Goal: Find specific page/section: Find specific page/section

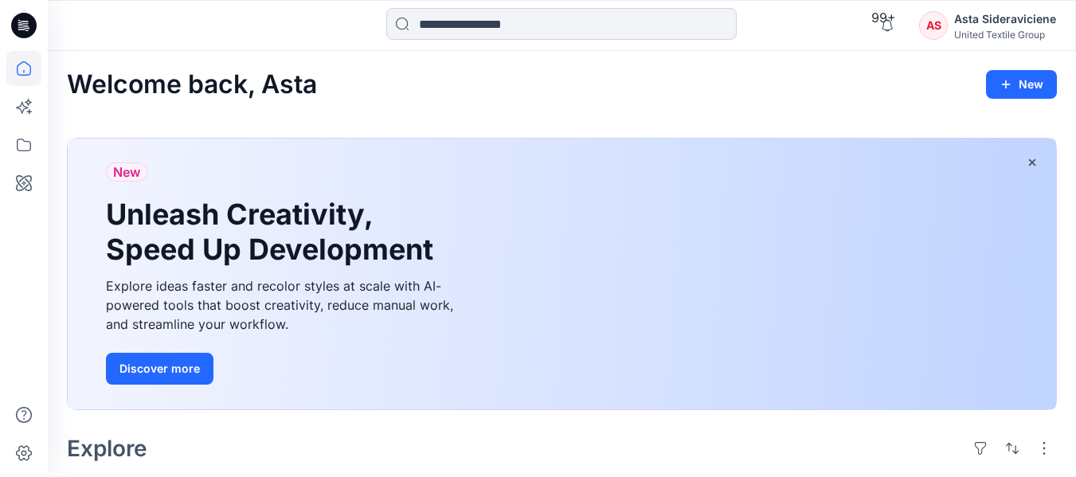
click at [452, 25] on input at bounding box center [561, 24] width 351 height 32
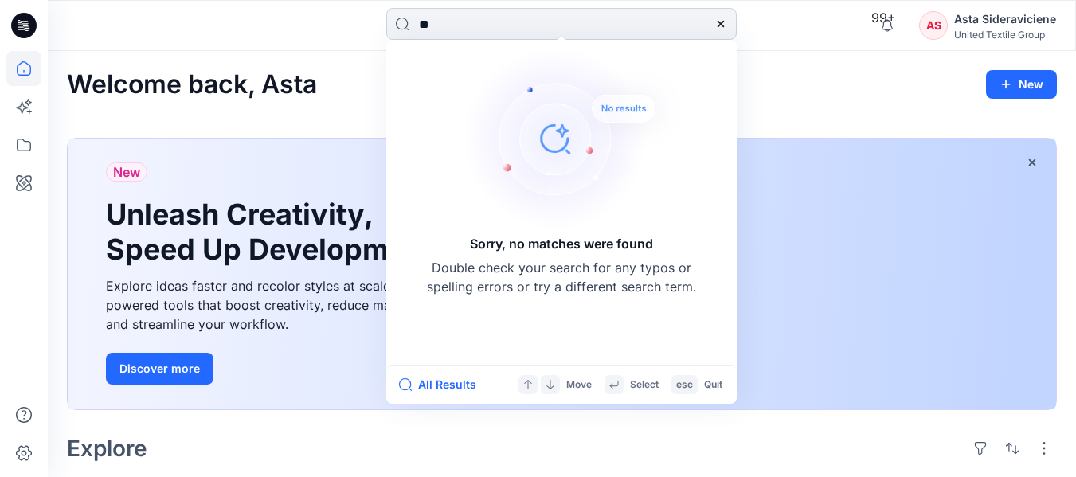
type input "*"
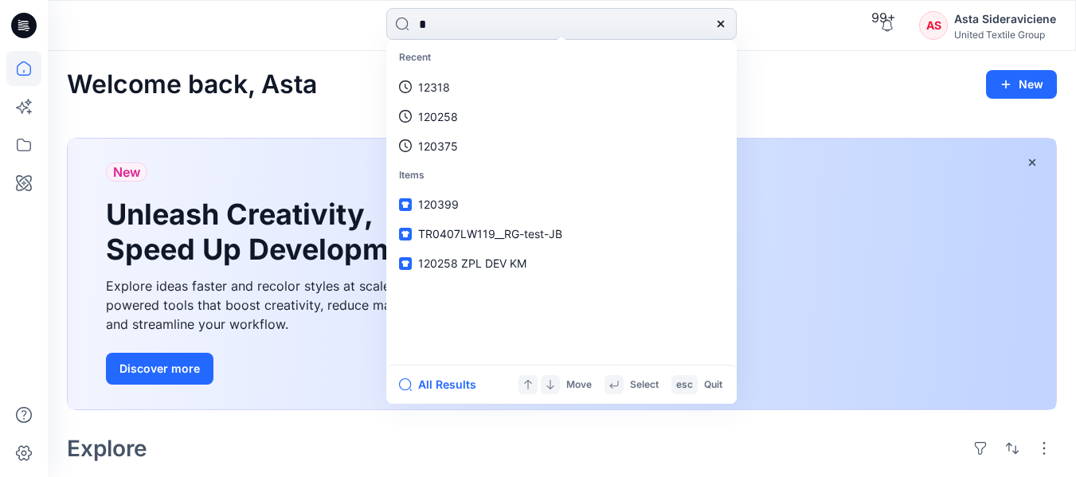
click at [452, 25] on input "*" at bounding box center [561, 24] width 351 height 32
type input "******"
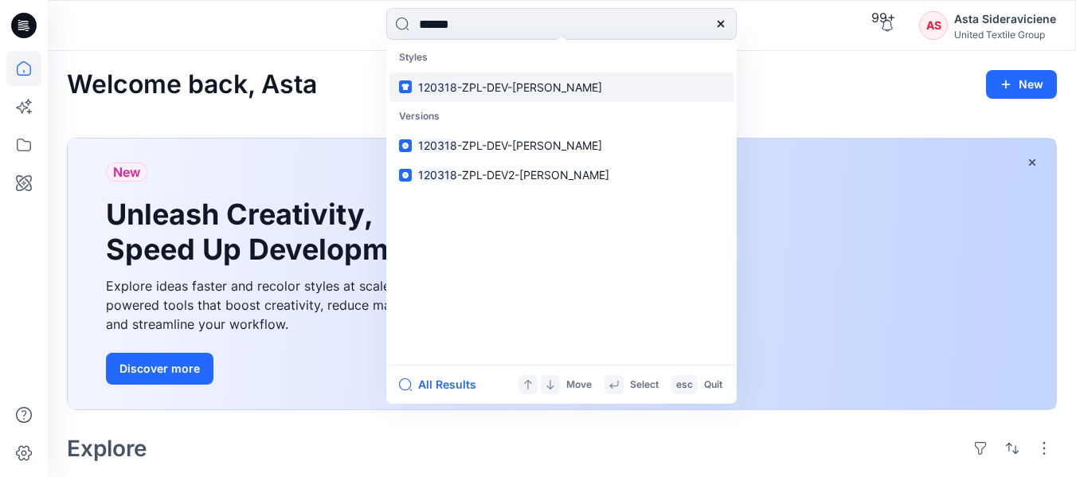
click at [444, 94] on mark "120318" at bounding box center [437, 87] width 39 height 14
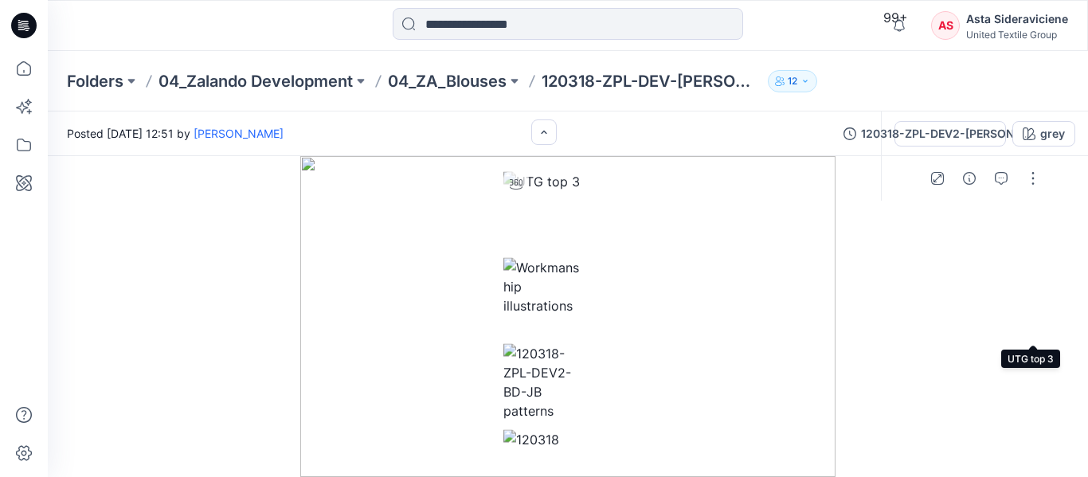
scroll to position [159, 0]
click at [585, 315] on img at bounding box center [543, 285] width 81 height 57
click at [1046, 166] on button "button" at bounding box center [1032, 178] width 25 height 25
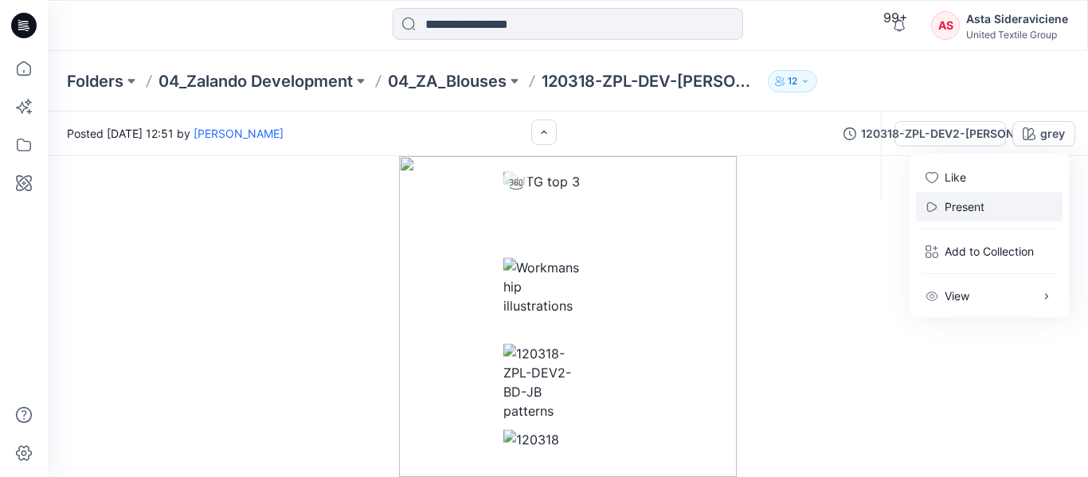
click at [750, 366] on div at bounding box center [568, 316] width 1040 height 321
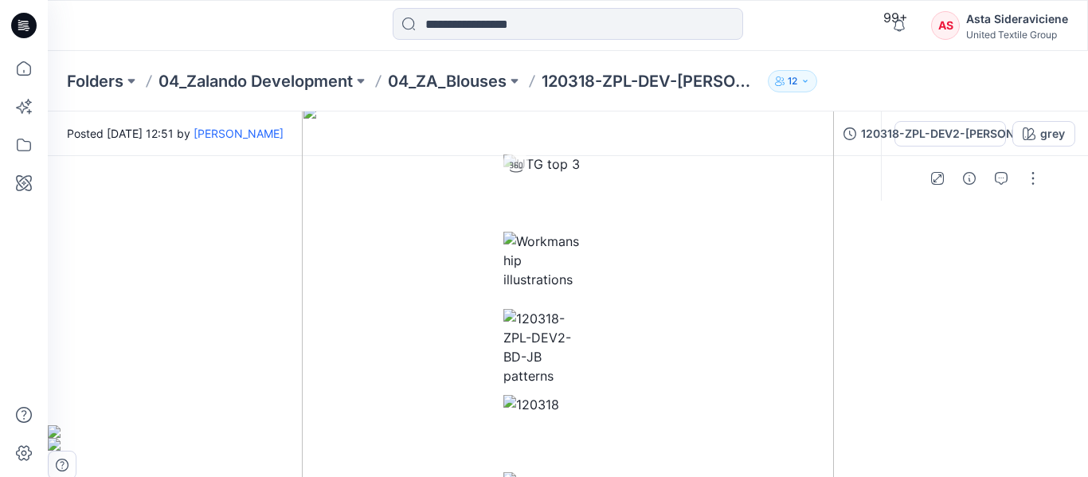
drag, startPoint x: 760, startPoint y: 284, endPoint x: 762, endPoint y: 324, distance: 40.7
click at [762, 324] on img at bounding box center [568, 357] width 533 height 506
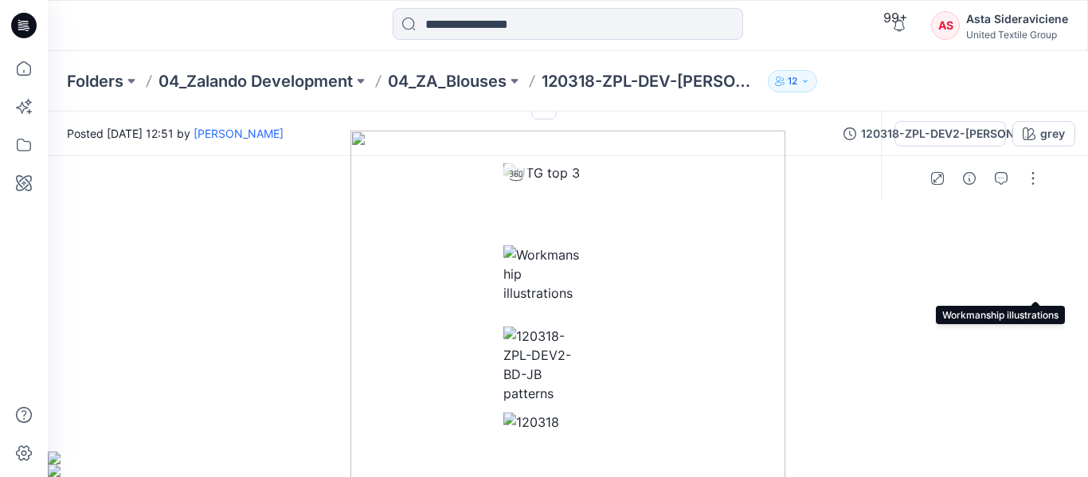
scroll to position [319, 0]
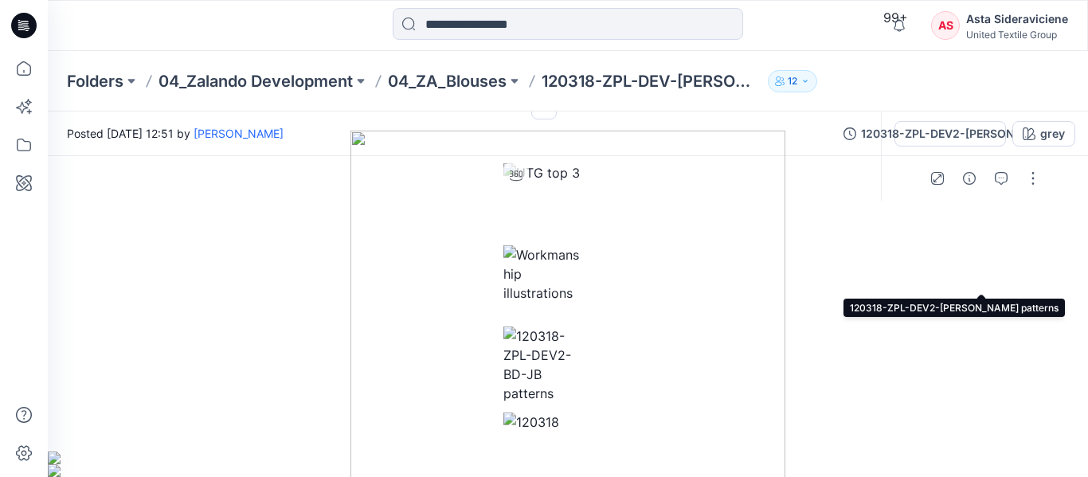
click at [585, 327] on img at bounding box center [543, 365] width 81 height 76
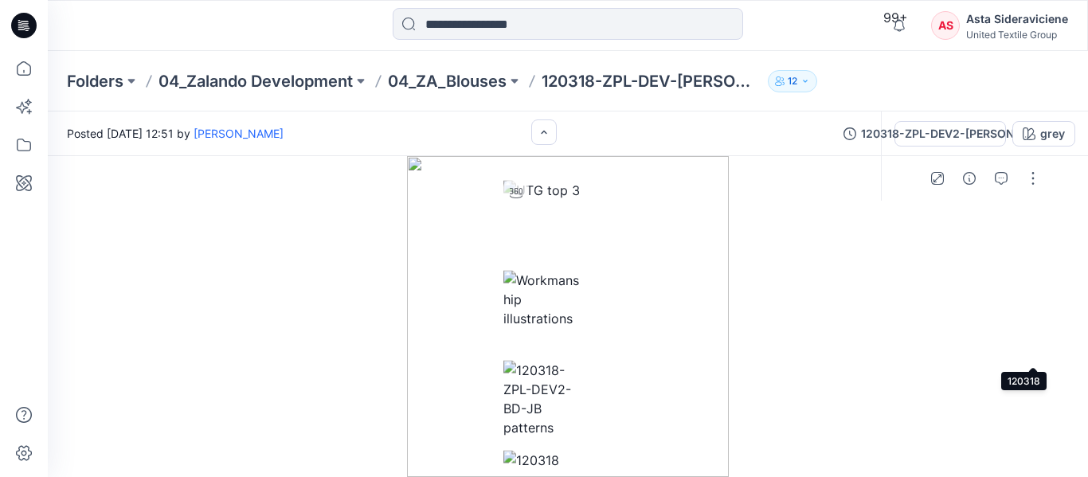
click at [585, 450] on img at bounding box center [543, 459] width 81 height 19
click at [662, 275] on img at bounding box center [568, 316] width 467 height 321
